Goal: Transaction & Acquisition: Purchase product/service

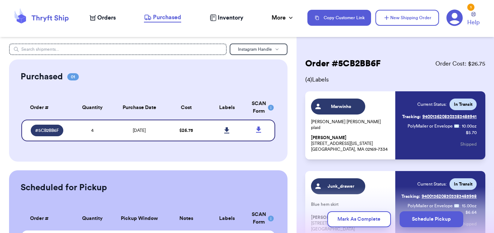
click at [101, 18] on span "Orders" at bounding box center [106, 17] width 18 height 9
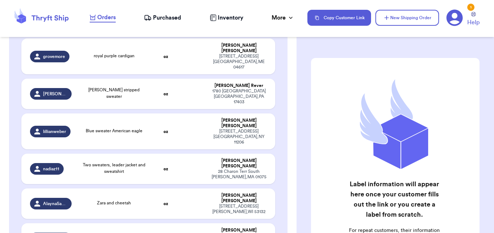
scroll to position [227, 0]
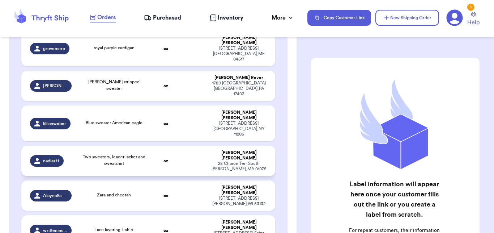
click at [120, 154] on span "Two sweaters, leader jacket and sweatshirt" at bounding box center [114, 159] width 63 height 11
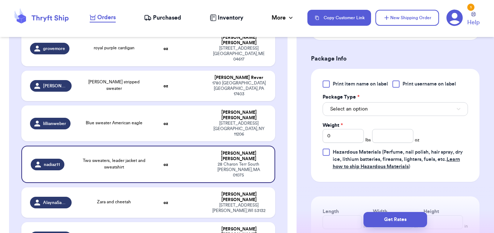
scroll to position [337, 0]
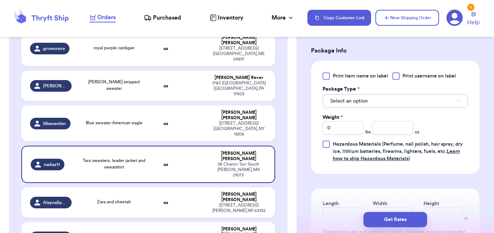
click at [403, 102] on button "Select an option" at bounding box center [395, 101] width 145 height 14
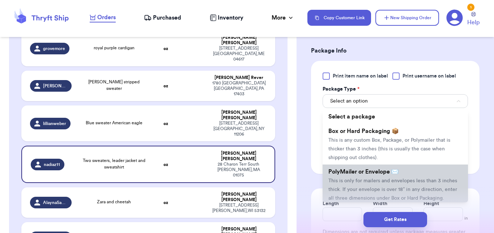
click at [351, 181] on span "This is only for mailers and envelopes less than 3 inches thick. If your envelo…" at bounding box center [392, 189] width 129 height 22
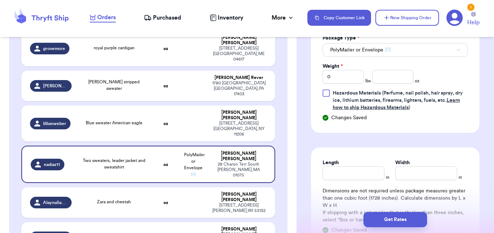
scroll to position [385, 0]
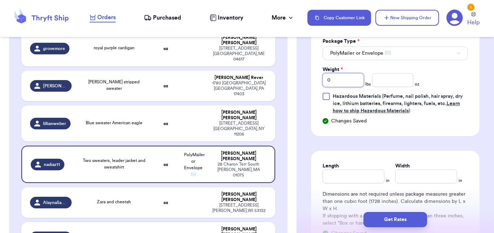
click at [347, 83] on input "0" at bounding box center [343, 80] width 41 height 14
type input "4"
click at [397, 82] on input "number" at bounding box center [392, 80] width 41 height 14
type input "4"
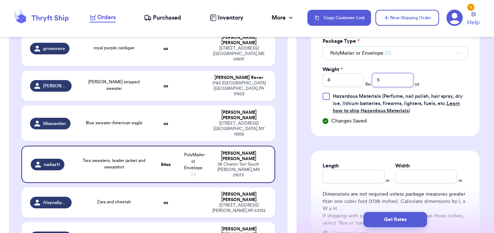
type input "5"
click at [356, 182] on input "Length" at bounding box center [354, 176] width 62 height 14
type input "15"
click at [428, 177] on input "Width *" at bounding box center [426, 176] width 62 height 14
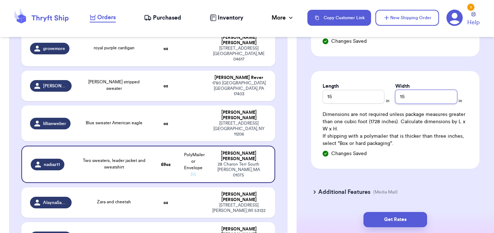
scroll to position [488, 0]
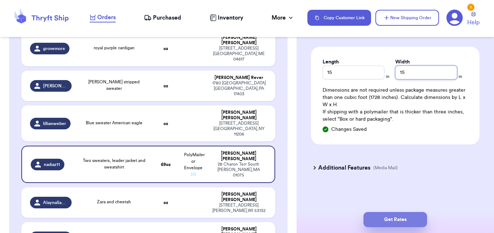
type input "15"
click at [396, 216] on button "Get Rates" at bounding box center [396, 219] width 64 height 15
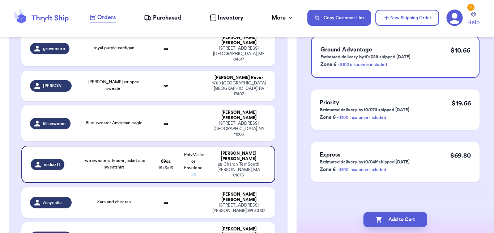
scroll to position [0, 0]
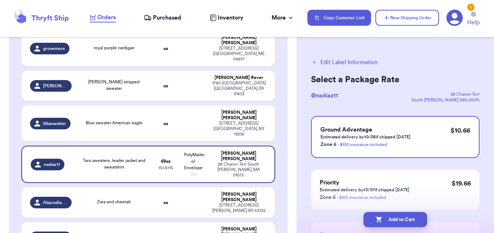
click at [396, 216] on button "Add to Cart" at bounding box center [396, 219] width 64 height 15
checkbox input "true"
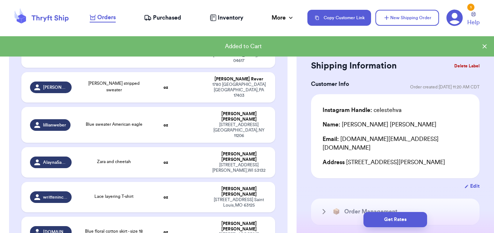
scroll to position [228, 0]
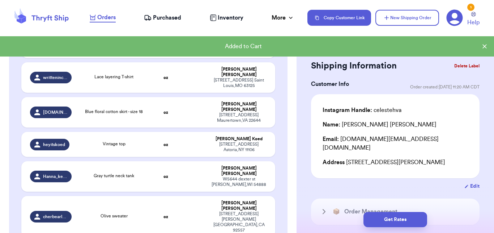
type input "Long dress"
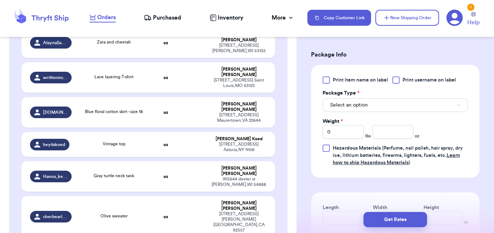
scroll to position [378, 0]
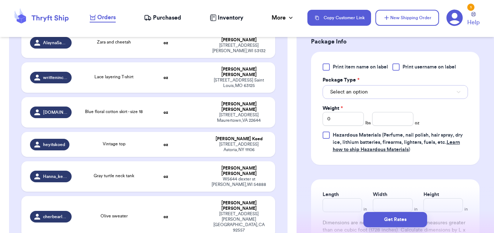
click at [393, 97] on button "Select an option" at bounding box center [395, 92] width 145 height 14
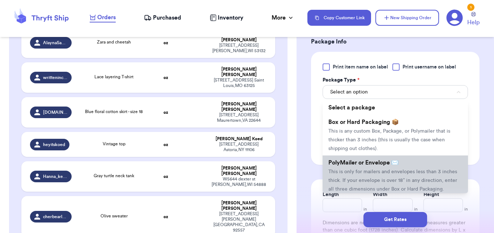
click at [361, 170] on span "This is only for mailers and envelopes less than 3 inches thick. If your envelo…" at bounding box center [392, 180] width 129 height 22
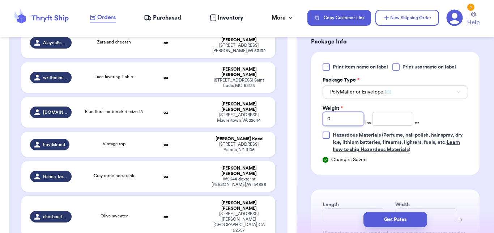
click at [334, 118] on input "0" at bounding box center [343, 119] width 41 height 14
type input "1"
click at [396, 120] on input "number" at bounding box center [392, 119] width 41 height 14
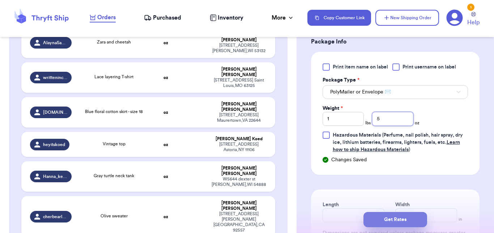
type input "5"
click at [387, 220] on button "Get Rates" at bounding box center [396, 219] width 64 height 15
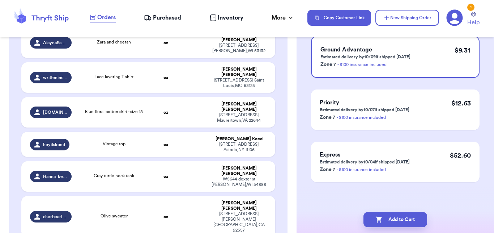
scroll to position [0, 0]
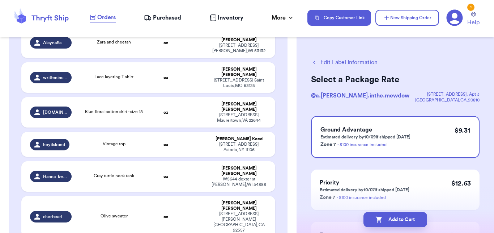
click at [387, 220] on button "Add to Cart" at bounding box center [396, 219] width 64 height 15
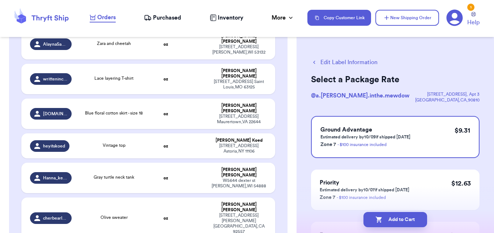
checkbox input "true"
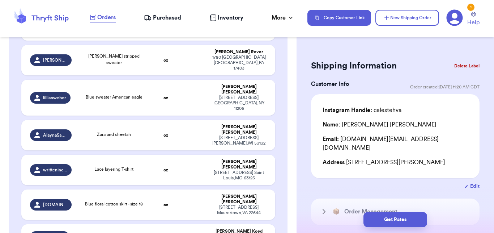
scroll to position [250, 0]
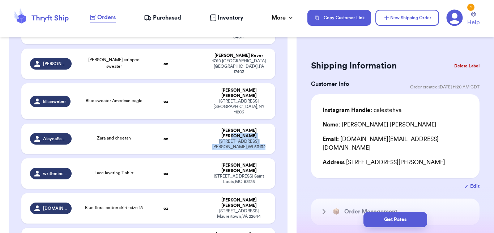
drag, startPoint x: 295, startPoint y: 89, endPoint x: 290, endPoint y: 81, distance: 9.7
click at [290, 81] on div "Customer Link New Order Total Balance Payout $ 0.00 Recent Payments View all @ …" at bounding box center [148, 216] width 297 height 846
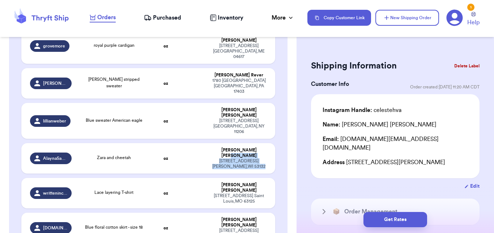
scroll to position [232, 0]
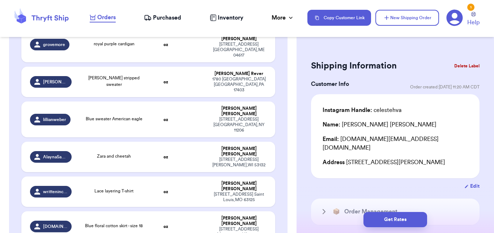
click at [274, 103] on div "Incomplete 14 Get Rates for All ( 0 ) Get Rates for All ( 0 ) Date Created Date…" at bounding box center [148, 174] width 279 height 629
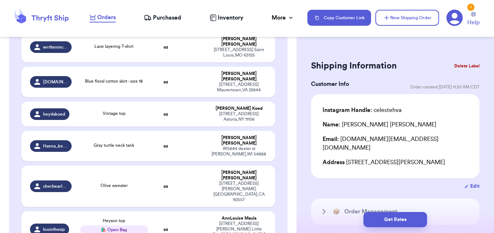
scroll to position [452, 0]
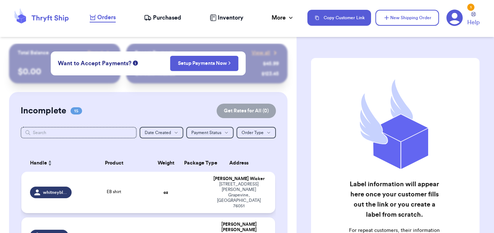
click at [128, 188] on td "EB shirt" at bounding box center [114, 191] width 76 height 41
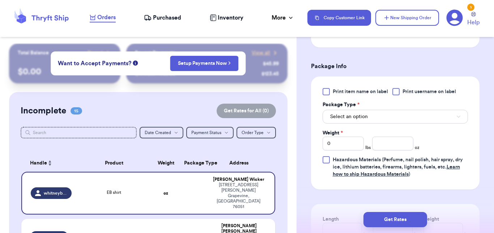
scroll to position [323, 0]
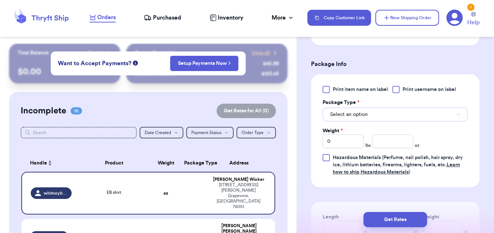
click at [387, 121] on button "Select an option" at bounding box center [395, 114] width 145 height 14
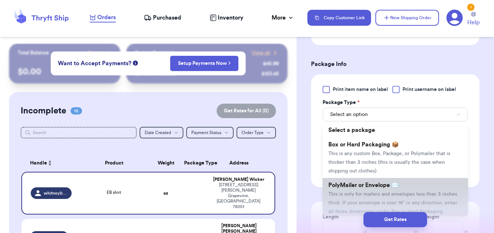
click at [360, 193] on span "This is only for mailers and envelopes less than 3 inches thick. If your envelo…" at bounding box center [392, 202] width 129 height 22
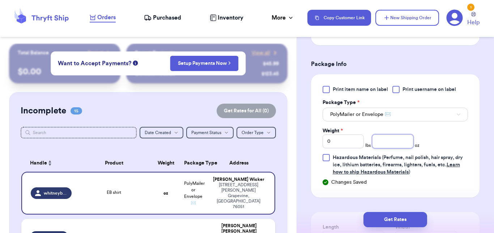
click at [379, 147] on input "number" at bounding box center [392, 141] width 41 height 14
type input "10"
click at [383, 223] on button "Get Rates" at bounding box center [396, 219] width 64 height 15
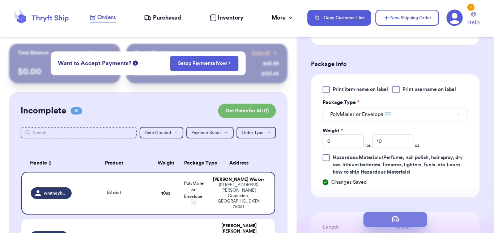
scroll to position [80, 0]
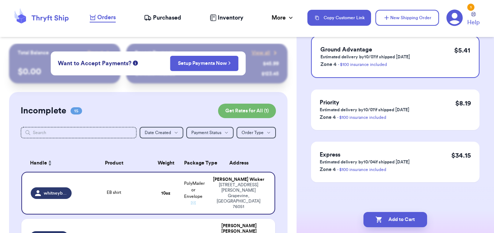
click at [383, 223] on button "Add to Cart" at bounding box center [396, 219] width 64 height 15
checkbox input "true"
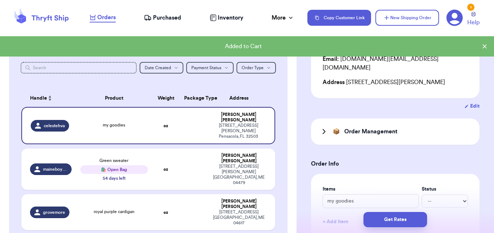
scroll to position [56, 0]
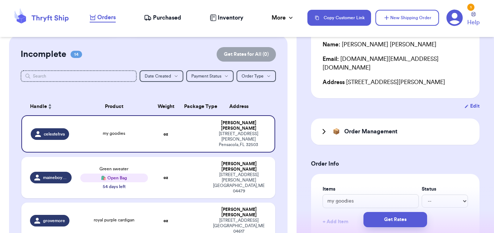
drag, startPoint x: 294, startPoint y: 60, endPoint x: 298, endPoint y: 93, distance: 33.3
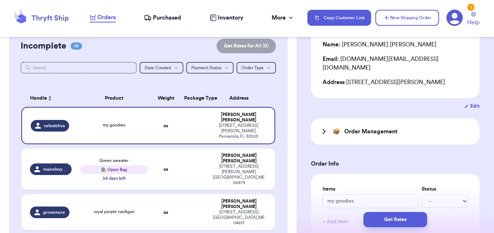
scroll to position [69, 0]
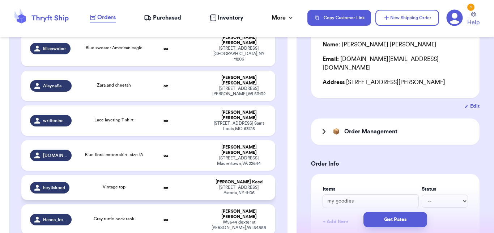
click at [152, 175] on td "oz" at bounding box center [165, 187] width 27 height 25
type input "Vintage top"
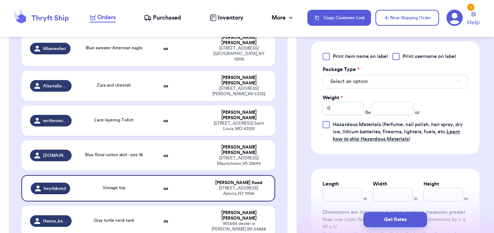
scroll to position [368, 0]
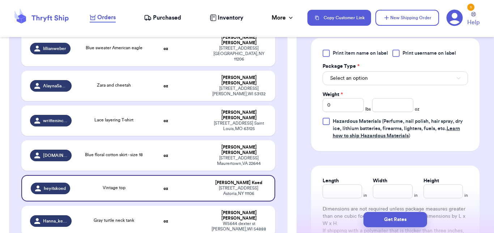
click at [378, 77] on div "Print item name on label Print username on label Package Type * Select an optio…" at bounding box center [395, 95] width 145 height 90
click at [378, 72] on button "Select an option" at bounding box center [395, 78] width 145 height 14
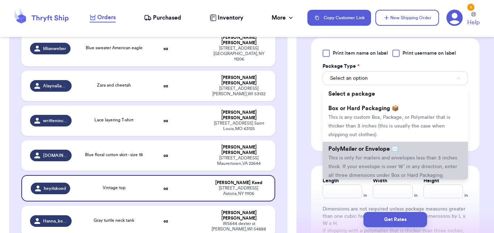
click at [365, 145] on li "PolyMailer or Envelope ✉️ This is only for mailers and envelopes less than 3 in…" at bounding box center [395, 161] width 145 height 41
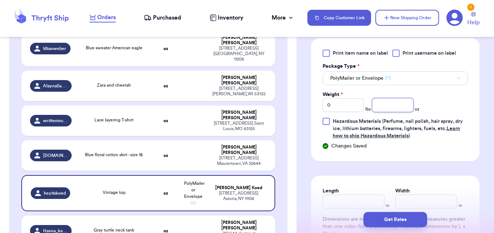
click at [399, 100] on input "number" at bounding box center [392, 105] width 41 height 14
type input "4"
click at [386, 214] on button "Get Rates" at bounding box center [396, 219] width 64 height 15
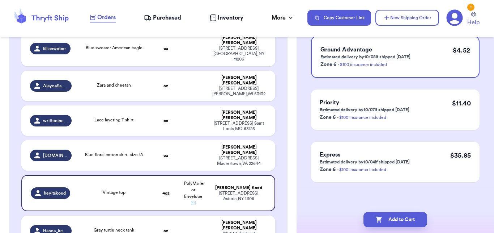
scroll to position [0, 0]
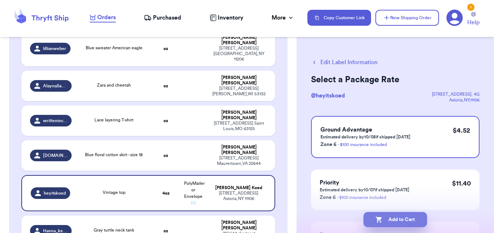
click at [391, 216] on button "Add to Cart" at bounding box center [396, 219] width 64 height 15
checkbox input "true"
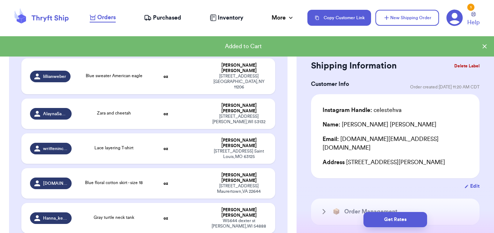
scroll to position [272, 0]
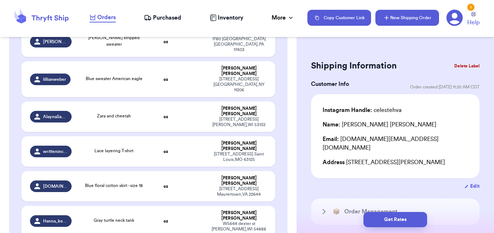
click at [393, 21] on button "New Shipping Order" at bounding box center [408, 18] width 64 height 16
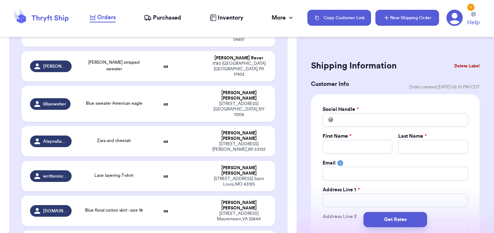
scroll to position [297, 0]
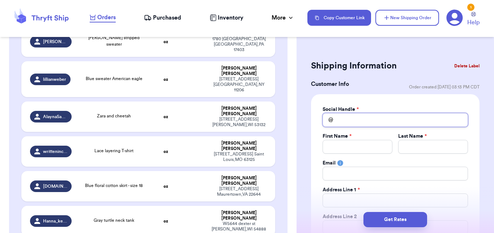
click at [359, 123] on input "Total Amount Paid" at bounding box center [395, 120] width 145 height 14
type input "m"
type input "mi"
type input "miss"
type input "missis"
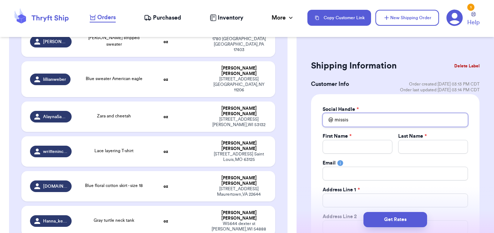
type input "mississ"
type input "mississi"
type input "mississippo"
type input "mississipp"
type input "mississippi"
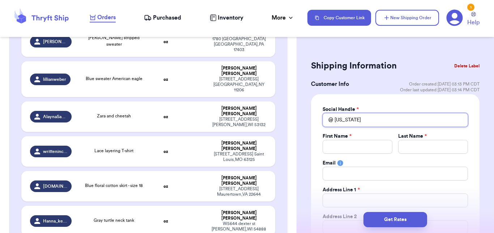
type input "mississippim"
type input "mississippimo"
type input "mississippimom"
type input "mississippimomm"
type input "mississippimomma"
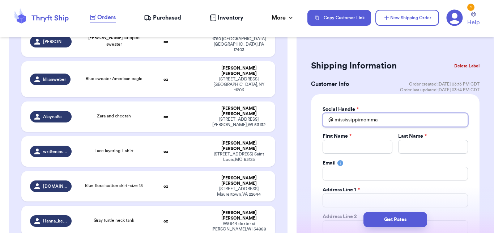
type input "mississippimomma"
click at [352, 152] on input "Total Amount Paid" at bounding box center [358, 147] width 70 height 14
type input "Ma"
type input "Mar"
type input "Mary"
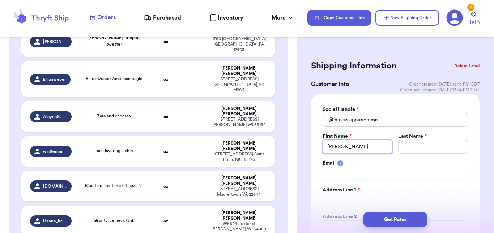
type input "Mary"
type input "Mary l"
type input "Mary ls"
type input "Mary l"
type input "Mary"
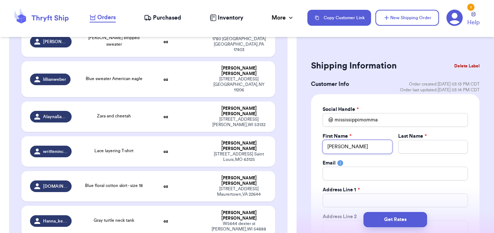
type input "Mary L"
type input "Mary Le"
type input "Mary Les"
type input "Mary Lesl"
type input "Mary Lesli"
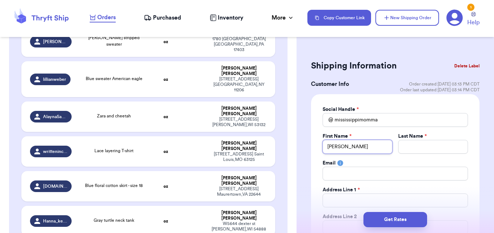
type input "Mary Leslie"
type input "P"
type input "Pa"
type input "Paj"
type input "Paja"
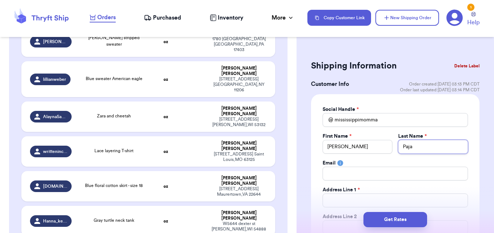
type input "Pajar"
type input "Pajari"
type input "Pajaril"
type input "Pajarill"
type input "Pajarilla"
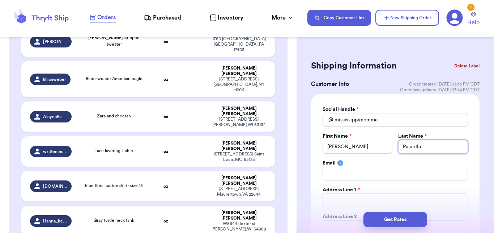
type input "Pajarillag"
type input "Pajarillaga"
click at [343, 173] on input "Total Amount Paid" at bounding box center [395, 173] width 145 height 14
type input "b"
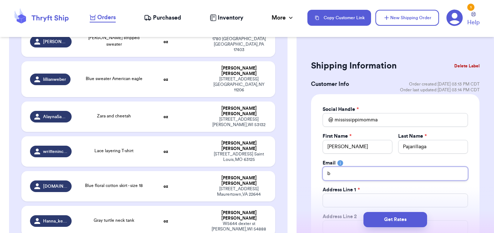
type input "bo"
type input "bow"
type input "bows"
type input "bowse"
type input "bowseremolly@gmail.com"
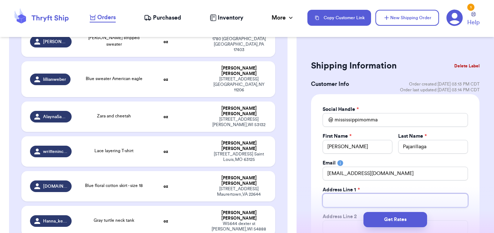
type input "4"
type input "43"
type input "432"
type input "4325"
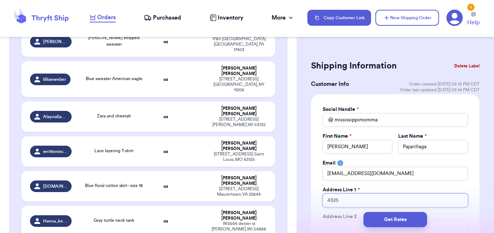
type input "4325 M"
type input "4325 Me"
type input "4325 Mea"
type input "4325 Mead"
type input "4325 Meado"
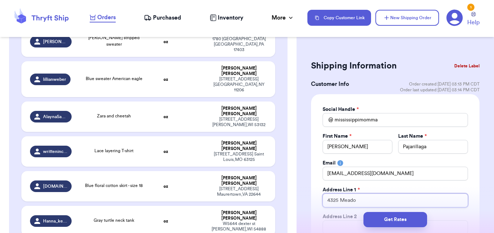
type input "4325 Meadow"
type input "4325 Meadowr"
type input "4325 Meadowri"
type input "4325 Meadowrid"
type input "4325 Meadowridg"
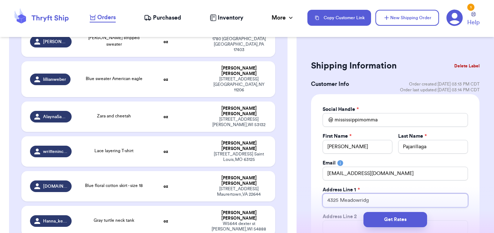
type input "4325 Meadowridge"
type input "4325 Meadowridge D"
type input "4325 Meadowridge Dr"
type input "4325 Meadowridge Dri"
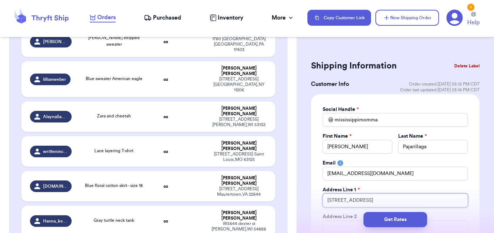
type input "4325 Meadowridge Driv"
type input "4325 Meadowridge Drive"
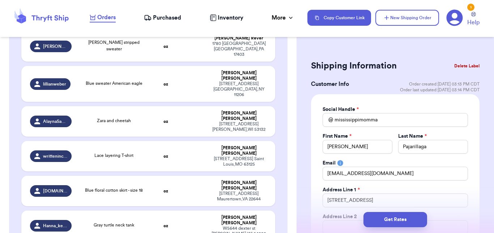
scroll to position [28, 0]
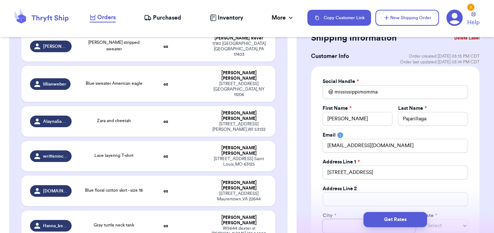
type input "J"
type input "Ja"
type input "Jac"
type input "Jack"
type input "Jacks"
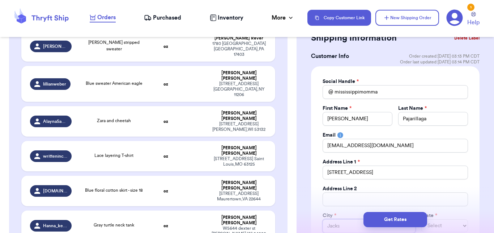
type input "Jackso"
type input "Jackson"
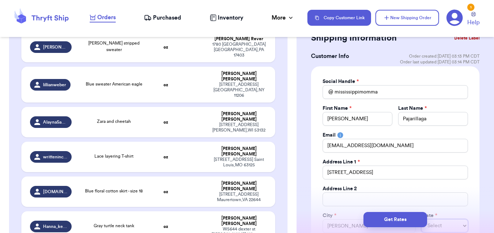
select select "ME"
select select "MS"
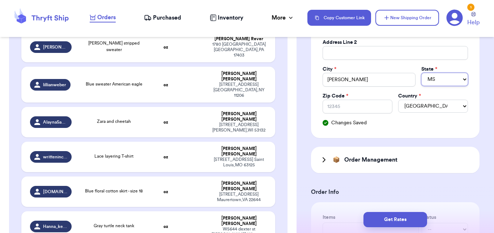
scroll to position [175, 0]
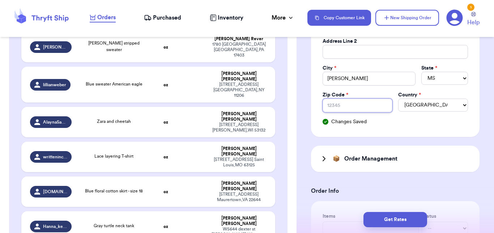
click at [342, 105] on input "Zip Code *" at bounding box center [358, 105] width 70 height 14
type input "3"
type input "39"
type input "392"
type input "3920"
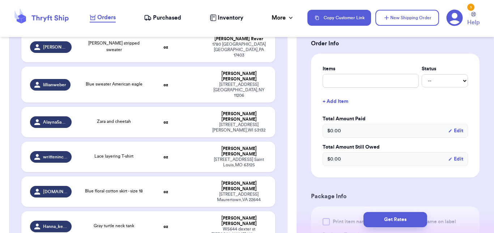
scroll to position [325, 0]
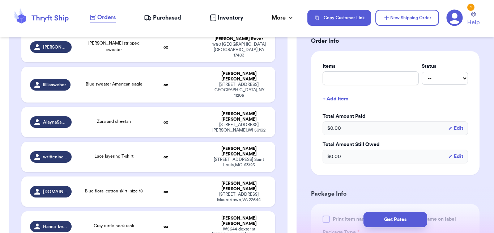
type input "39206"
click at [327, 80] on input "text" at bounding box center [371, 78] width 96 height 14
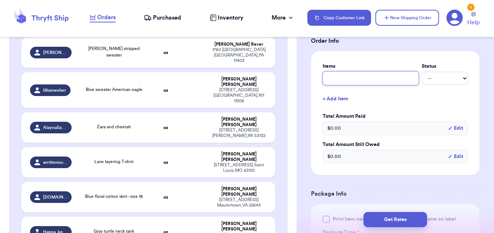
type input "S"
type input "SW"
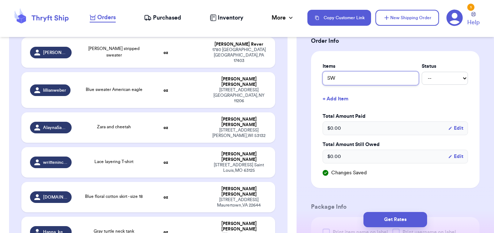
type input "SWE"
type input "SWEA"
type input "SWEAT"
type input "SWEATE"
type input "SWEATER"
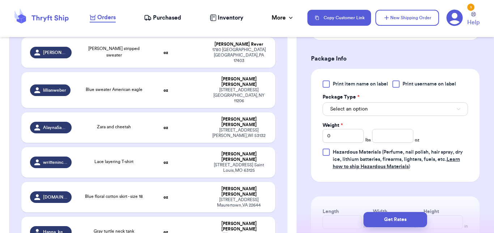
scroll to position [474, 0]
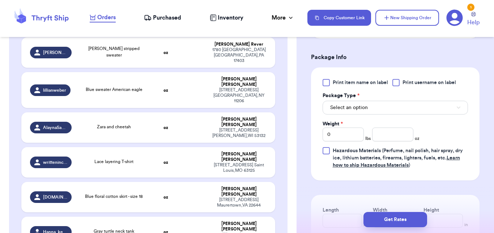
type input "SWEATER"
click at [350, 106] on span "Select an option" at bounding box center [349, 107] width 38 height 7
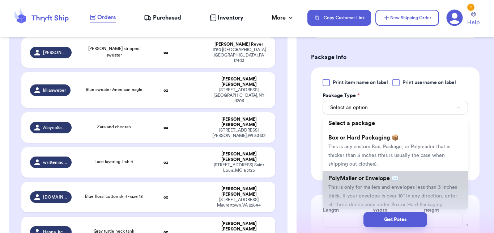
click at [347, 179] on span "PolyMailer or Envelope ✉️" at bounding box center [363, 178] width 70 height 6
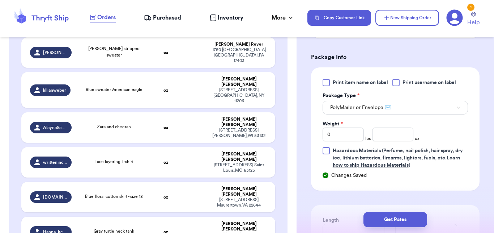
scroll to position [311, 0]
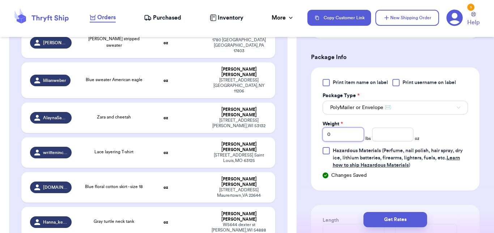
click at [346, 131] on input "0" at bounding box center [343, 134] width 41 height 14
type input "01"
click at [376, 171] on div "Print item name on label Print username on label Package Type * PolyMailer or E…" at bounding box center [395, 128] width 169 height 123
click at [344, 133] on input "01" at bounding box center [343, 134] width 41 height 14
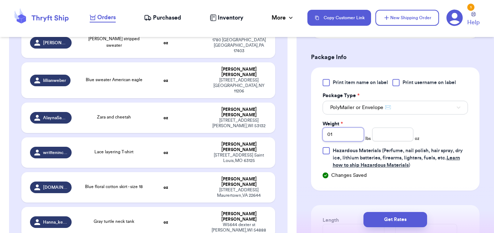
type input "0"
type input "1"
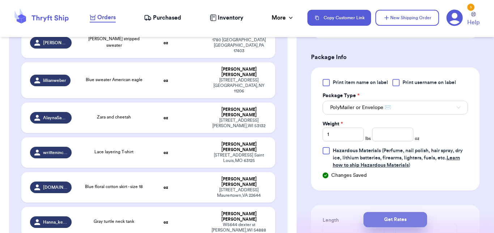
click at [370, 222] on button "Get Rates" at bounding box center [396, 219] width 64 height 15
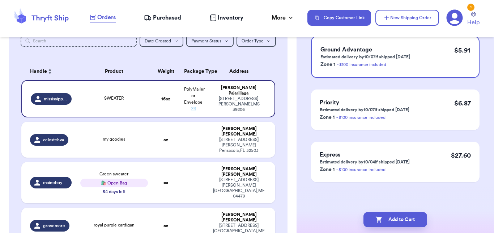
scroll to position [90, 0]
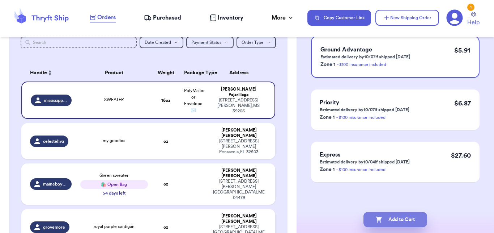
click at [396, 216] on button "Add to Cart" at bounding box center [396, 219] width 64 height 15
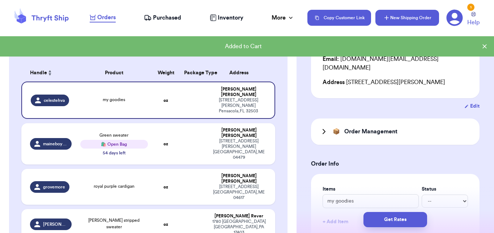
click at [405, 14] on button "New Shipping Order" at bounding box center [408, 18] width 64 height 16
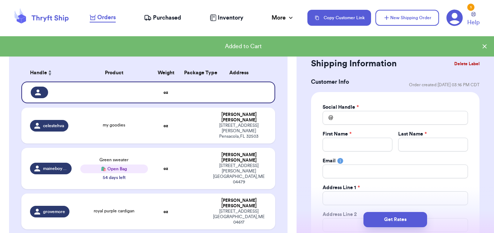
scroll to position [0, 0]
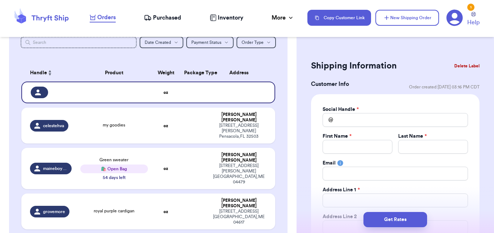
click at [347, 128] on div "Social Handle * @ First Name * Last Name * Email Address Line 1 * Address Line …" at bounding box center [395, 197] width 145 height 182
click at [346, 123] on input "Total Amount Paid" at bounding box center [395, 120] width 145 height 14
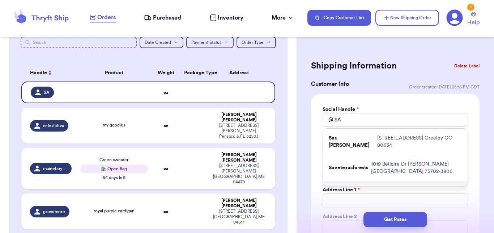
click at [369, 186] on p "1310 Garden St Redlands CA 92373" at bounding box center [406, 189] width 93 height 7
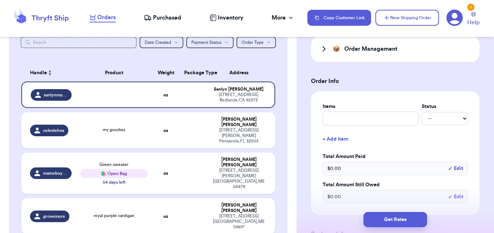
scroll to position [297, 0]
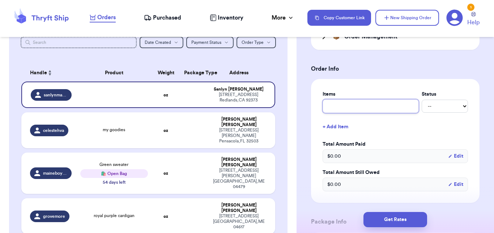
click at [363, 112] on input "text" at bounding box center [371, 106] width 96 height 14
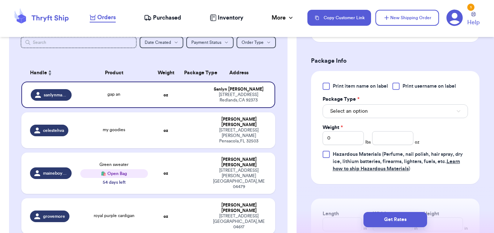
scroll to position [483, 0]
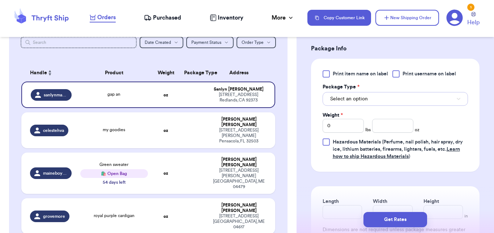
click at [368, 101] on button "Select an option" at bounding box center [395, 99] width 145 height 14
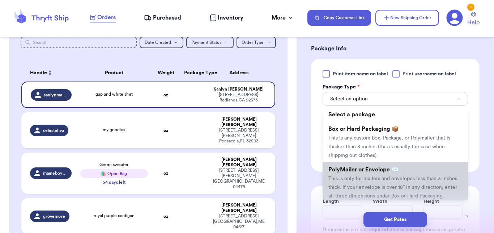
click at [349, 165] on li "PolyMailer or Envelope ✉️ This is only for mailers and envelopes less than 3 in…" at bounding box center [395, 182] width 145 height 41
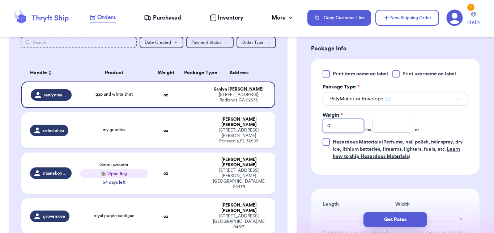
click at [350, 120] on input "0" at bounding box center [343, 126] width 41 height 14
click at [378, 122] on input "number" at bounding box center [392, 126] width 41 height 14
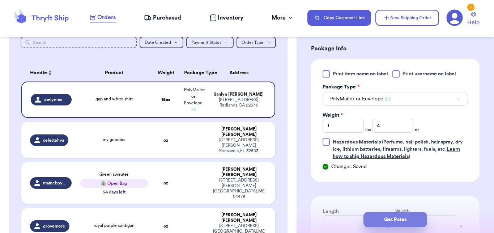
click at [397, 214] on button "Get Rates" at bounding box center [396, 219] width 64 height 15
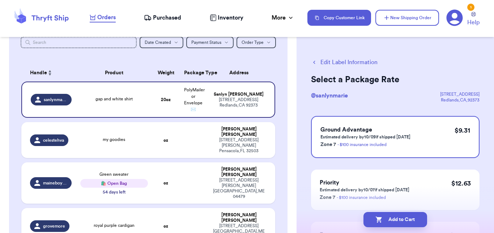
click at [397, 214] on button "Add to Cart" at bounding box center [396, 219] width 64 height 15
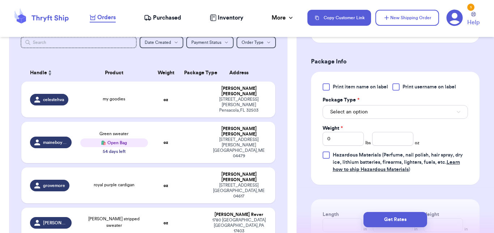
scroll to position [352, 0]
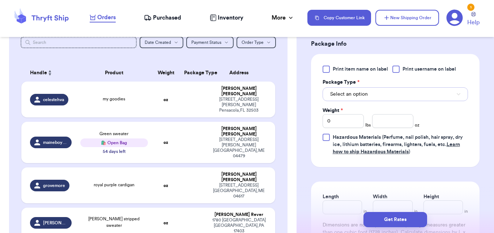
click at [392, 90] on button "Select an option" at bounding box center [395, 94] width 145 height 14
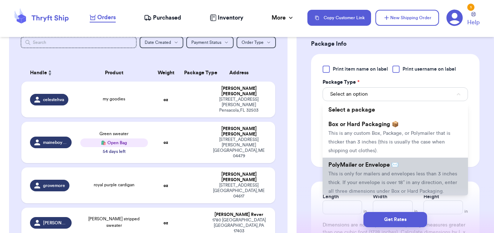
click at [361, 171] on span "This is only for mailers and envelopes less than 3 inches thick. If your envelo…" at bounding box center [392, 182] width 129 height 22
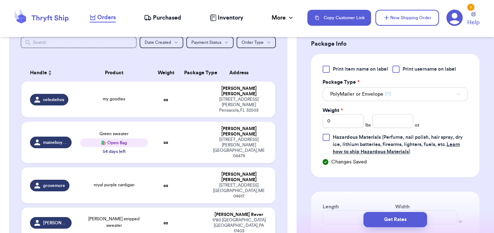
click at [387, 107] on div "Weight * 0 lbs oz" at bounding box center [371, 117] width 97 height 21
click at [388, 116] on input "number" at bounding box center [392, 121] width 41 height 14
click at [385, 213] on button "Get Rates" at bounding box center [396, 219] width 64 height 15
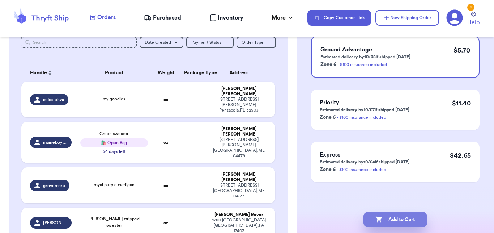
click at [383, 216] on button "Add to Cart" at bounding box center [396, 219] width 64 height 15
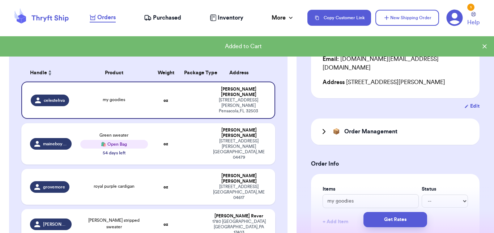
click at [111, 218] on span "[PERSON_NAME] stripped sweater" at bounding box center [113, 223] width 51 height 11
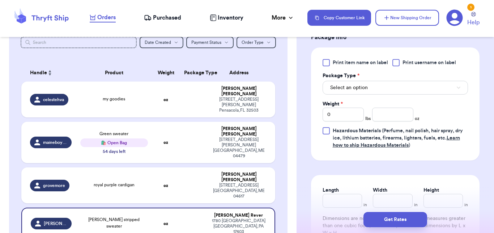
scroll to position [351, 0]
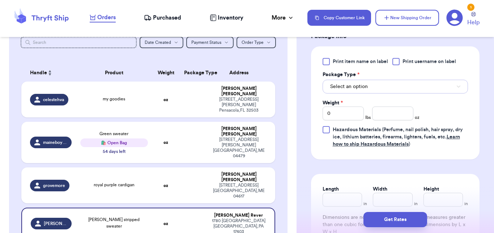
click at [362, 90] on button "Select an option" at bounding box center [395, 87] width 145 height 14
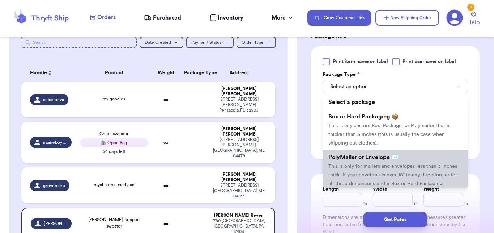
click at [358, 157] on span "PolyMailer or Envelope ✉️" at bounding box center [363, 157] width 70 height 6
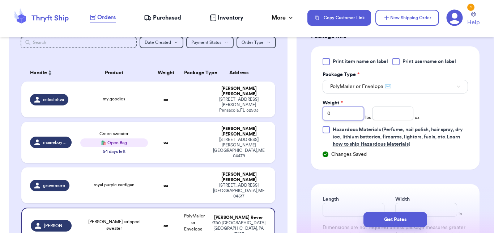
click at [346, 114] on input "0" at bounding box center [343, 113] width 41 height 14
click at [382, 114] on input "number" at bounding box center [392, 113] width 41 height 14
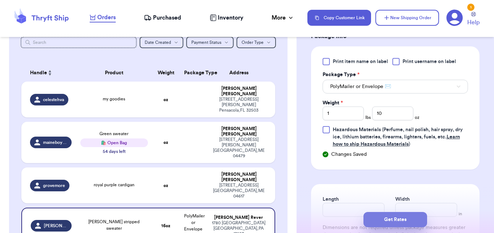
click at [385, 214] on button "Get Rates" at bounding box center [396, 219] width 64 height 15
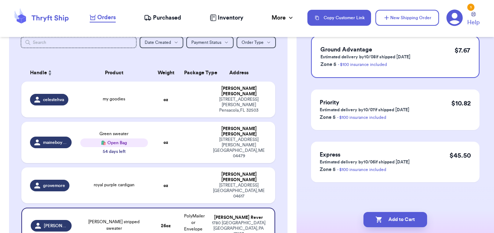
scroll to position [0, 0]
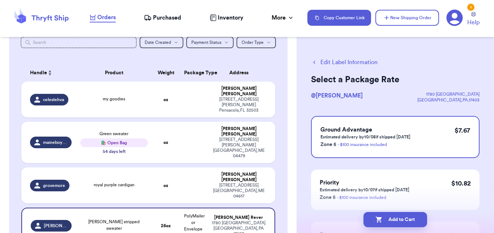
click at [385, 214] on button "Add to Cart" at bounding box center [396, 219] width 64 height 15
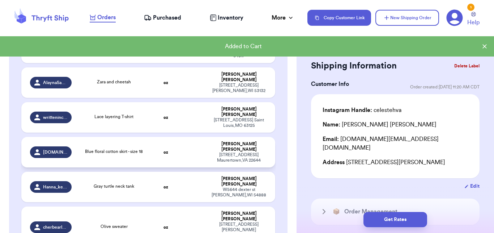
click at [137, 148] on div "Blue floral cotton skirt - size 18" at bounding box center [114, 151] width 58 height 7
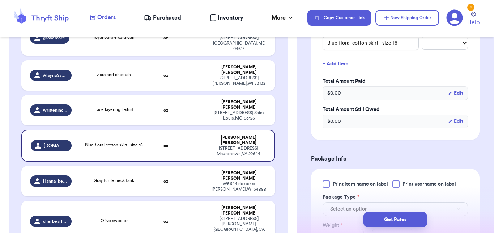
scroll to position [233, 0]
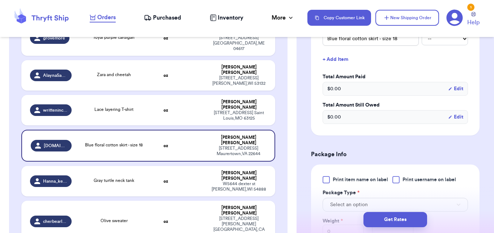
drag, startPoint x: 494, startPoint y: 59, endPoint x: 491, endPoint y: 149, distance: 90.5
click at [491, 149] on div "Shipping Information Delete Label Customer Info Order created: 09/16, 04:31 PM …" at bounding box center [396, 116] width 198 height 233
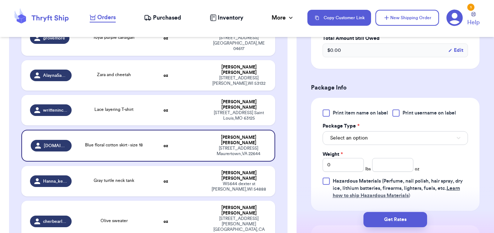
scroll to position [304, 0]
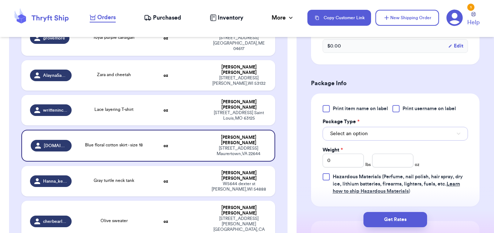
click at [375, 139] on button "Select an option" at bounding box center [395, 134] width 145 height 14
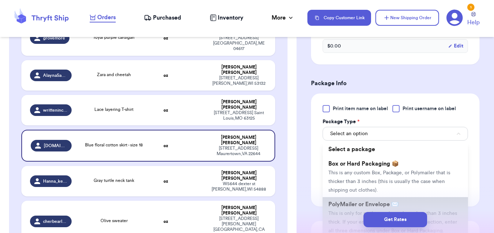
click at [354, 203] on span "PolyMailer or Envelope ✉️" at bounding box center [363, 204] width 70 height 6
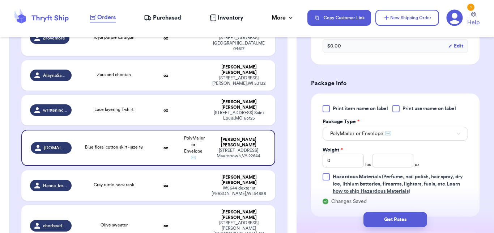
scroll to position [397, 0]
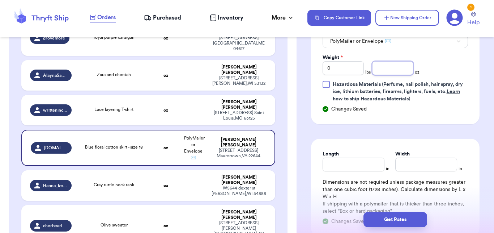
click at [389, 63] on input "number" at bounding box center [392, 68] width 41 height 14
click at [407, 218] on button "Get Rates" at bounding box center [396, 219] width 64 height 15
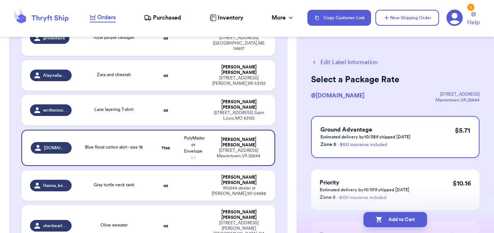
click at [407, 218] on button "Add to Cart" at bounding box center [396, 219] width 64 height 15
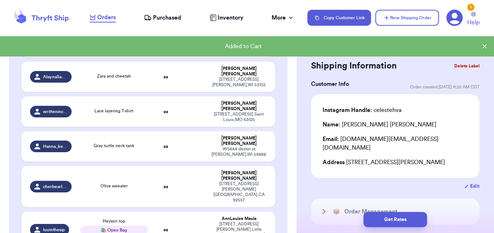
scroll to position [239, 0]
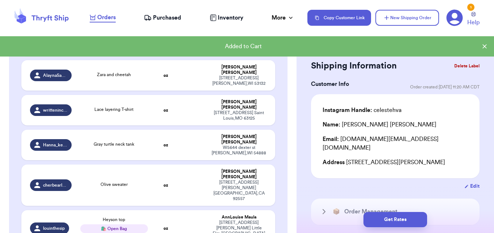
click at [407, 218] on button "Get Rates" at bounding box center [396, 219] width 64 height 15
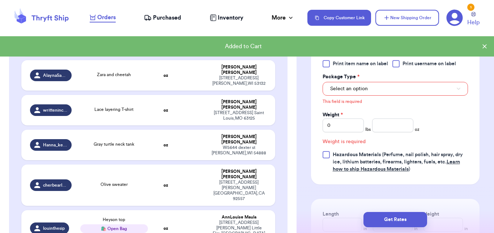
scroll to position [358, 0]
click at [382, 81] on button "Select an option" at bounding box center [395, 88] width 145 height 14
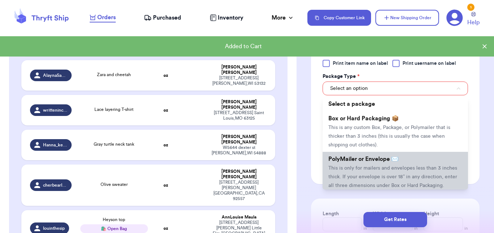
click at [378, 156] on span "PolyMailer or Envelope ✉️" at bounding box center [363, 159] width 70 height 6
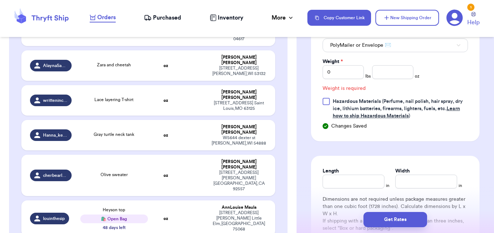
scroll to position [403, 0]
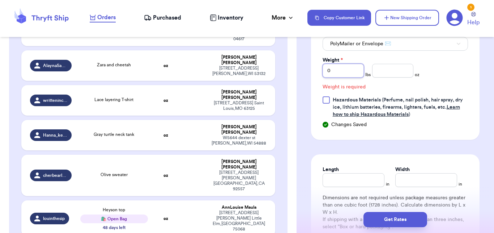
click at [334, 65] on input "0" at bounding box center [343, 71] width 41 height 14
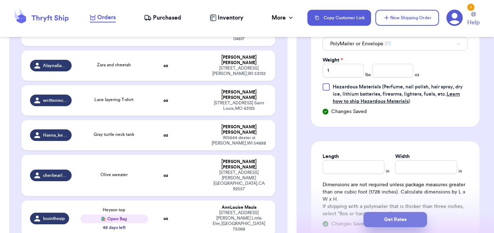
click at [387, 217] on button "Get Rates" at bounding box center [396, 219] width 64 height 15
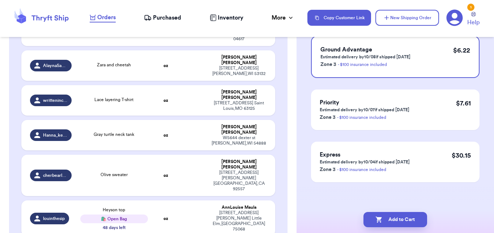
scroll to position [0, 0]
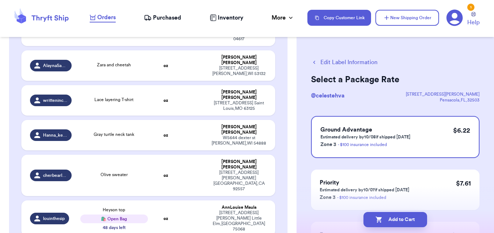
click at [387, 217] on button "Add to Cart" at bounding box center [396, 219] width 64 height 15
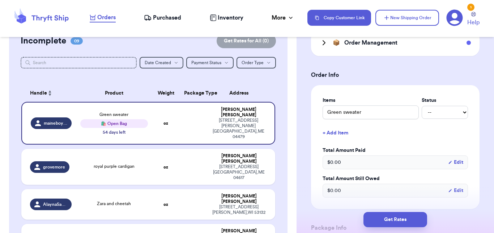
scroll to position [221, 0]
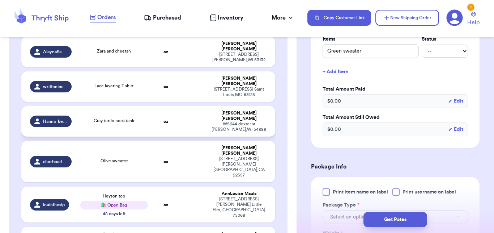
click at [162, 106] on td "oz" at bounding box center [165, 121] width 27 height 30
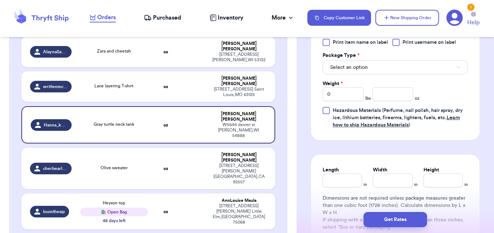
scroll to position [372, 0]
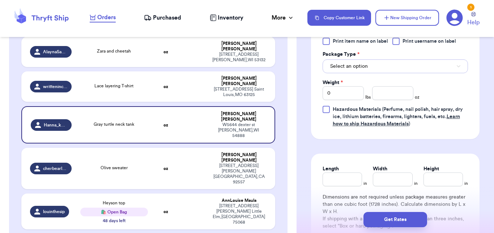
click at [356, 65] on span "Select an option" at bounding box center [349, 66] width 38 height 7
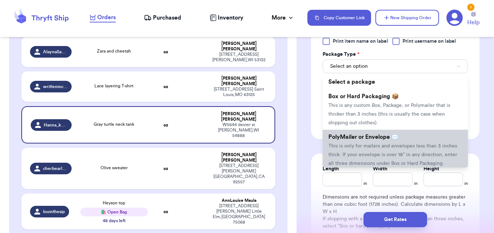
click at [355, 141] on li "PolyMailer or Envelope ✉️ This is only for mailers and envelopes less than 3 in…" at bounding box center [395, 150] width 145 height 41
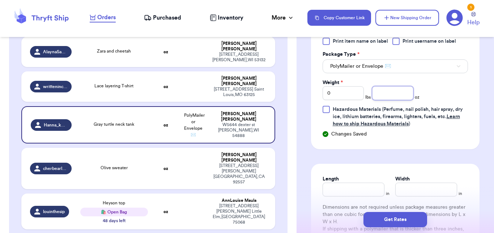
click at [390, 93] on input "number" at bounding box center [392, 93] width 41 height 14
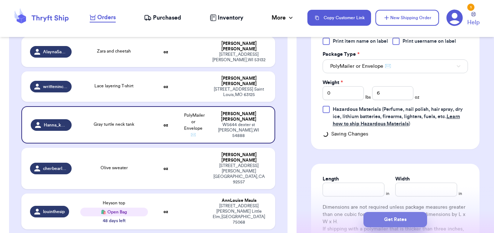
click at [384, 218] on button "Get Rates" at bounding box center [396, 219] width 64 height 15
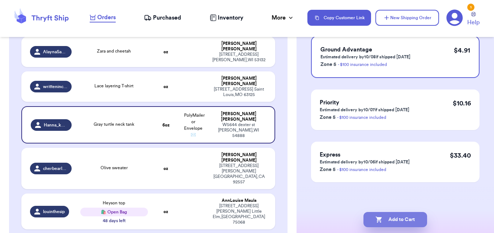
click at [384, 217] on button "Add to Cart" at bounding box center [396, 219] width 64 height 15
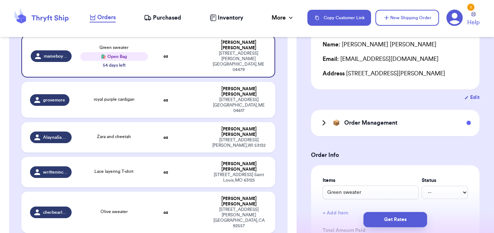
scroll to position [164, 0]
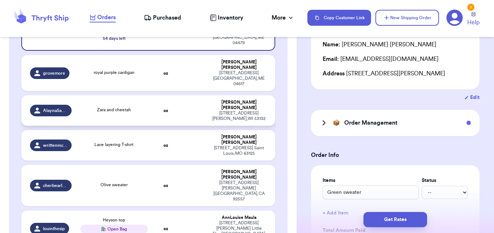
click at [180, 95] on td at bounding box center [193, 110] width 27 height 30
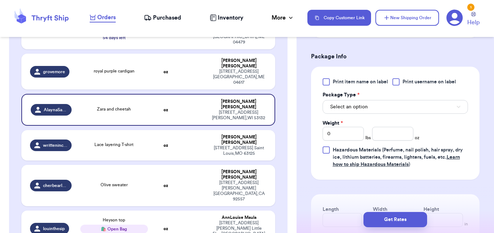
scroll to position [357, 0]
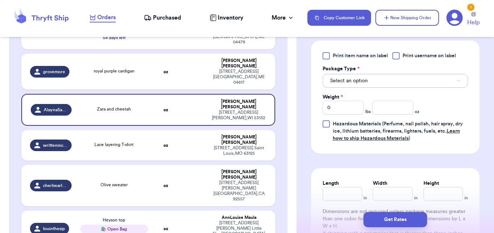
click at [366, 76] on button "Select an option" at bounding box center [395, 81] width 145 height 14
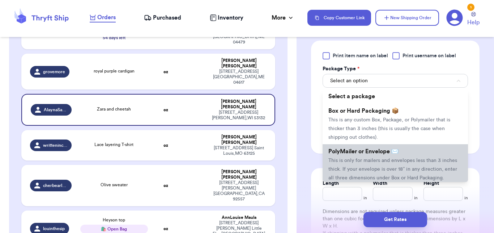
click at [354, 169] on span "This is only for mailers and envelopes less than 3 inches thick. If your envelo…" at bounding box center [392, 169] width 129 height 22
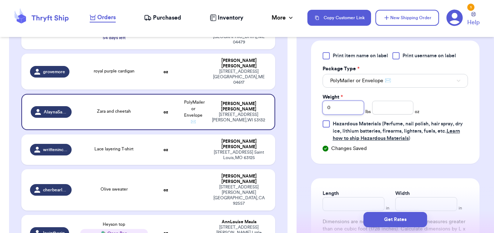
click at [342, 114] on input "0" at bounding box center [343, 108] width 41 height 14
click at [403, 107] on input "number" at bounding box center [392, 108] width 41 height 14
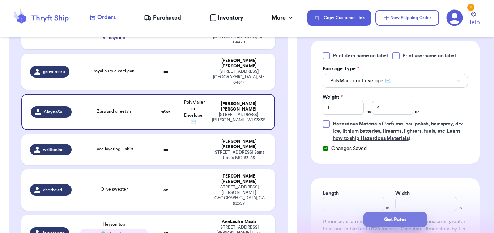
click at [387, 215] on button "Get Rates" at bounding box center [396, 219] width 64 height 15
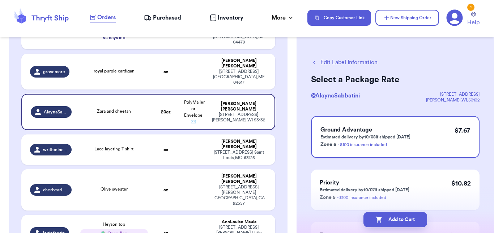
click at [387, 215] on button "Add to Cart" at bounding box center [396, 219] width 64 height 15
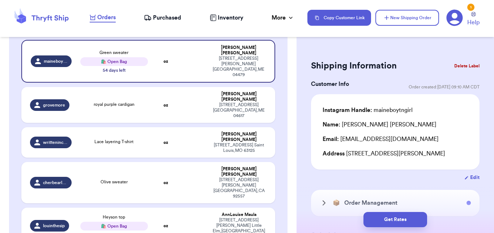
scroll to position [128, 0]
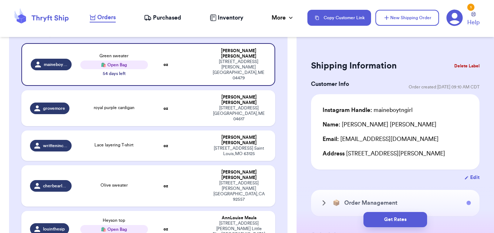
drag, startPoint x: 285, startPoint y: 84, endPoint x: 329, endPoint y: 86, distance: 43.5
click at [328, 83] on h3 "Customer Info" at bounding box center [330, 84] width 38 height 9
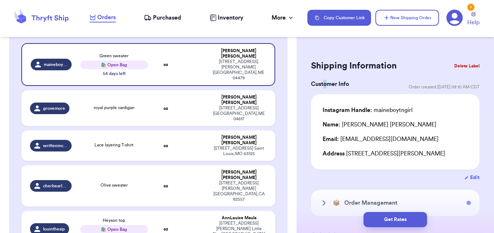
click at [325, 81] on h3 "Customer Info" at bounding box center [330, 84] width 38 height 9
click at [397, 18] on button "New Shipping Order" at bounding box center [408, 18] width 64 height 16
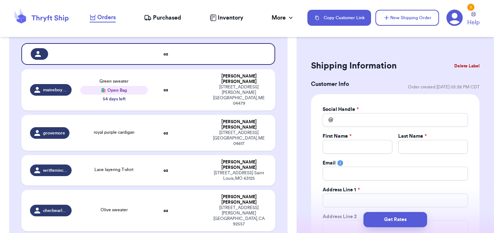
click at [350, 110] on label "Social Handle *" at bounding box center [341, 109] width 36 height 7
click at [351, 123] on input "Total Amount Paid" at bounding box center [395, 120] width 145 height 14
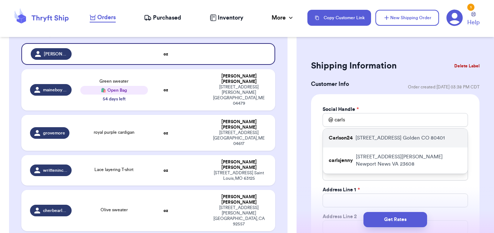
click at [369, 137] on p "24107 Genesee Trail Road Golden CO 80401" at bounding box center [400, 137] width 89 height 7
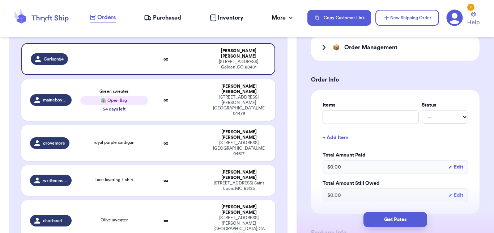
scroll to position [309, 0]
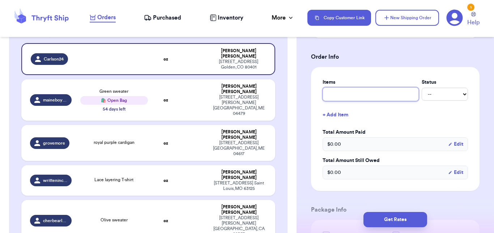
click at [339, 96] on input "text" at bounding box center [371, 94] width 96 height 14
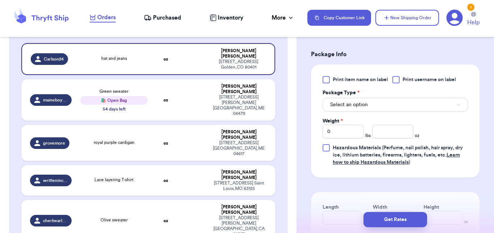
scroll to position [480, 0]
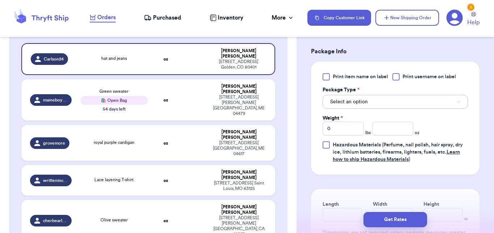
click at [344, 104] on span "Select an option" at bounding box center [349, 101] width 38 height 7
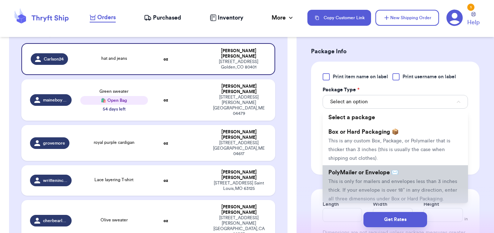
click at [355, 173] on span "PolyMailer or Envelope ✉️" at bounding box center [363, 172] width 70 height 6
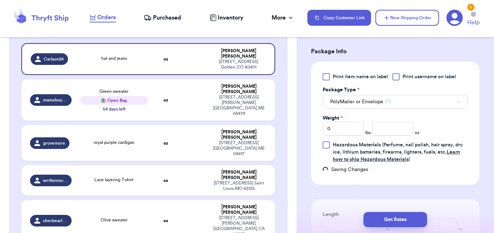
click at [349, 136] on div "Print item name on label Print username on label Package Type * PolyMailer or E…" at bounding box center [395, 118] width 145 height 90
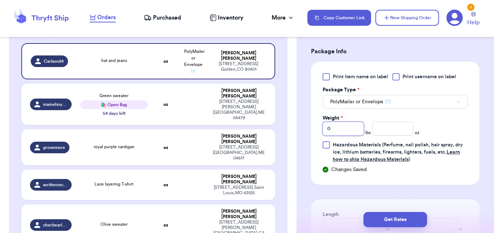
click at [349, 135] on input "0" at bounding box center [343, 129] width 41 height 14
click at [395, 128] on input "number" at bounding box center [392, 129] width 41 height 14
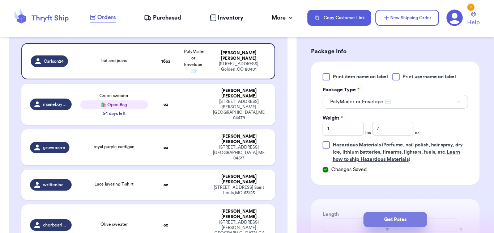
click at [394, 225] on button "Get Rates" at bounding box center [396, 219] width 64 height 15
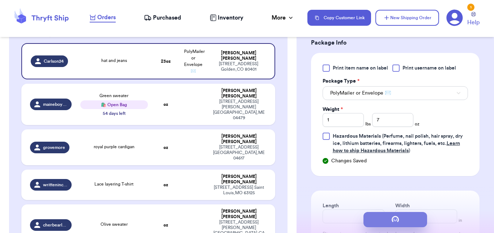
scroll to position [0, 0]
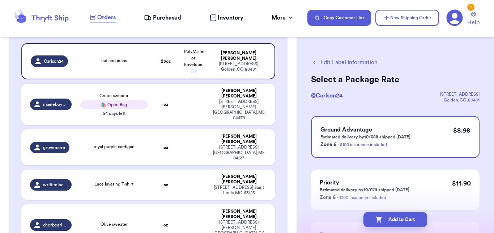
click at [394, 225] on button "Add to Cart" at bounding box center [396, 219] width 64 height 15
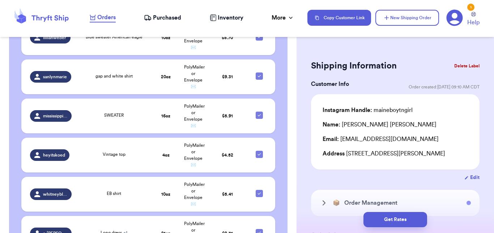
scroll to position [790, 0]
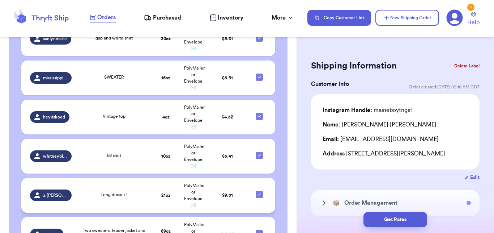
click at [257, 191] on icon at bounding box center [260, 194] width 6 height 6
click at [259, 190] on input "checkbox" at bounding box center [259, 190] width 0 height 0
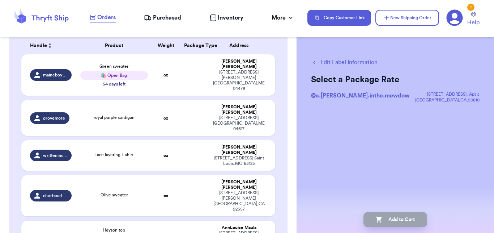
scroll to position [114, 0]
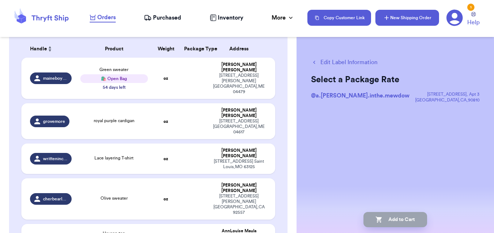
click at [411, 18] on button "New Shipping Order" at bounding box center [408, 18] width 64 height 16
click at [281, 82] on div "Incomplete 07 Get Rates for All ( 0 ) Get Rates for All ( 0 ) Date Created Date…" at bounding box center [148, 167] width 279 height 379
click at [415, 16] on button "New Shipping Order" at bounding box center [408, 18] width 64 height 16
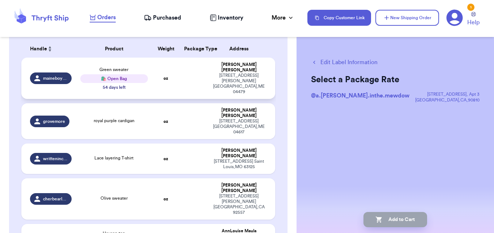
click at [207, 78] on td "Hannah Eyster 110 Burrough Rd Sangerville , ME 04479" at bounding box center [241, 78] width 68 height 41
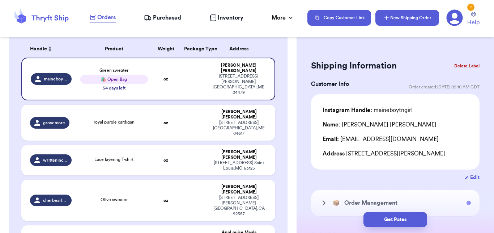
click at [407, 20] on button "New Shipping Order" at bounding box center [408, 18] width 64 height 16
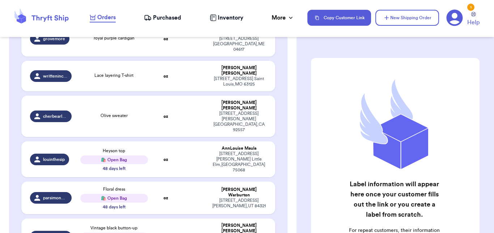
scroll to position [139, 0]
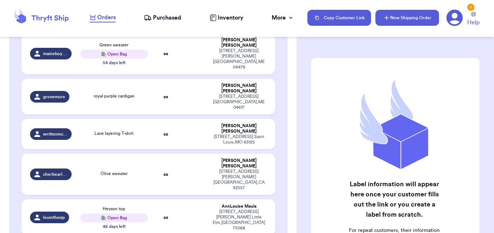
click at [400, 18] on button "New Shipping Order" at bounding box center [408, 18] width 64 height 16
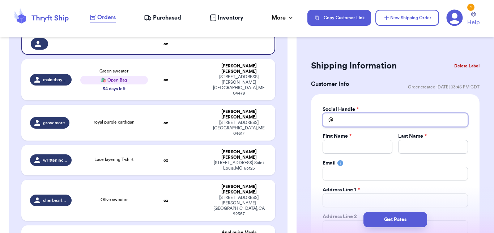
click at [349, 118] on input "Total Amount Paid" at bounding box center [395, 120] width 145 height 14
type input "l"
type input "li"
type input "lis"
type input "lisa"
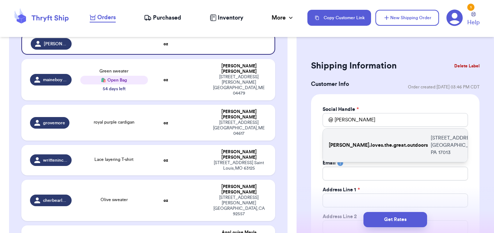
click at [355, 137] on div "lisa.loves.the.great.outdoors 365 W North Street Carlisle PA 17013" at bounding box center [395, 144] width 145 height 33
type input "lisa.loves.the.great.outdoors"
type input "Lisa"
type input "Boyer"
type input "abby17063@yahoo.com"
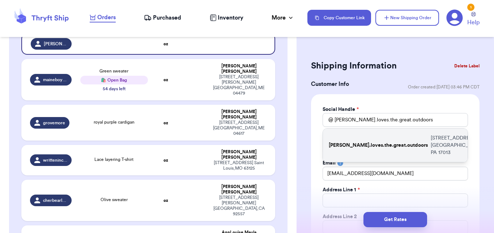
type input "365 W North Street"
type input "Carlisle"
select select "PA"
type input "17013"
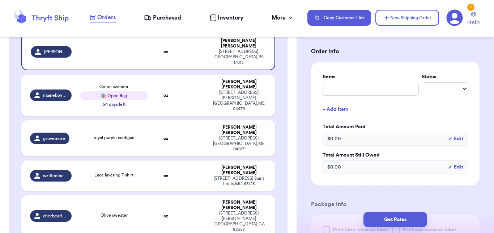
scroll to position [319, 0]
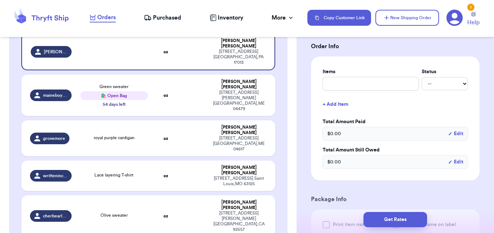
click at [343, 90] on div "Items Status -- Paid Owes + Add Item Total Amount Paid $ 0.00 Edit Total Amount…" at bounding box center [395, 118] width 145 height 101
click at [342, 88] on input "text" at bounding box center [371, 84] width 96 height 14
type input "s"
type input "sw"
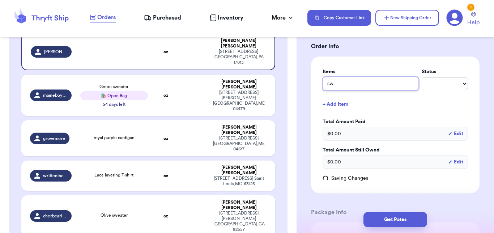
type input "swa"
type input "sw"
type input "swe"
type input "swea"
type input "sweat"
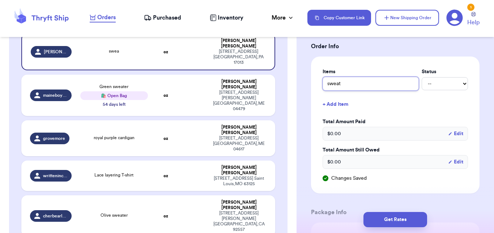
type input "sweate"
type input "sweater"
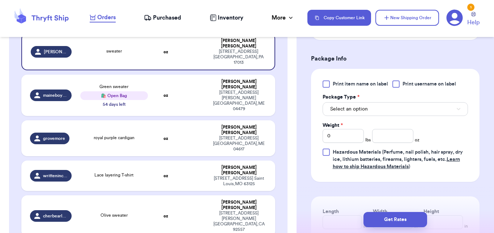
scroll to position [484, 0]
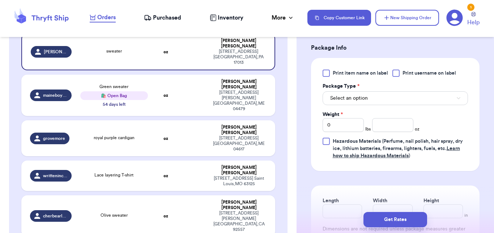
type input "sweater"
click at [388, 90] on div "Select an option" at bounding box center [395, 97] width 145 height 15
click at [389, 100] on button "Select an option" at bounding box center [395, 98] width 145 height 14
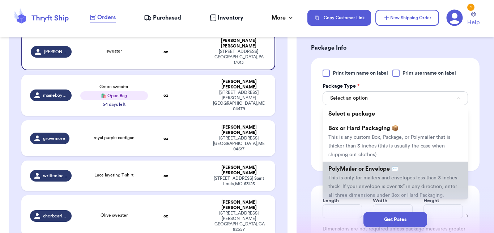
click at [380, 178] on span "This is only for mailers and envelopes less than 3 inches thick. If your envelo…" at bounding box center [392, 186] width 129 height 22
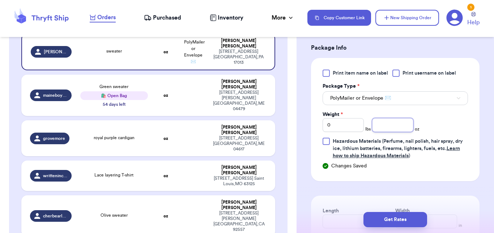
click at [391, 126] on input "number" at bounding box center [392, 125] width 41 height 14
type input "15"
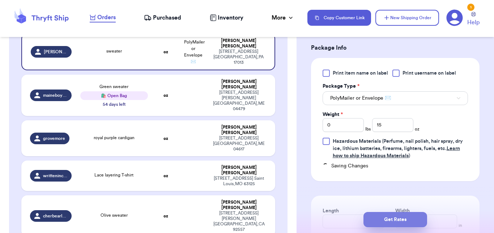
click at [390, 214] on button "Get Rates" at bounding box center [396, 219] width 64 height 15
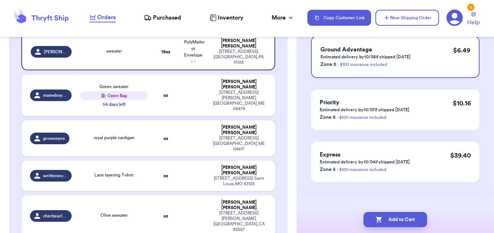
scroll to position [80, 0]
click at [390, 214] on button "Add to Cart" at bounding box center [396, 219] width 64 height 15
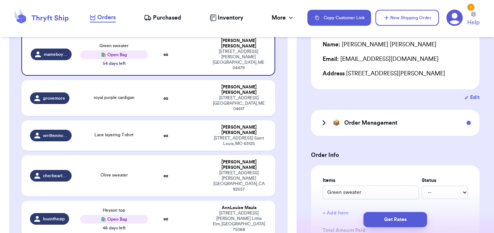
drag, startPoint x: 298, startPoint y: 75, endPoint x: 301, endPoint y: 88, distance: 13.0
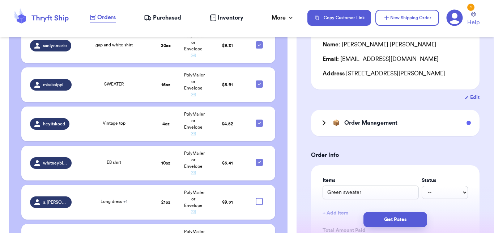
scroll to position [830, 0]
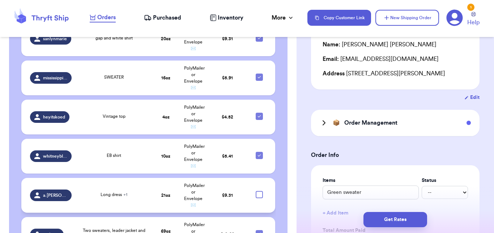
click at [122, 191] on div "Long dress + 1" at bounding box center [114, 194] width 27 height 7
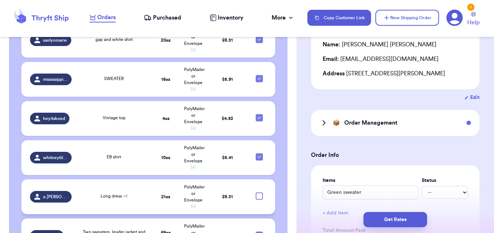
scroll to position [0, 0]
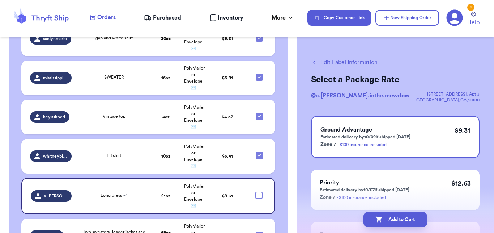
click at [363, 60] on button "Edit Label Information" at bounding box center [344, 62] width 67 height 9
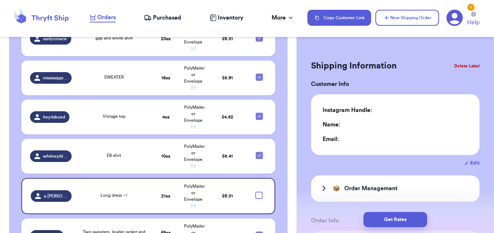
type input "1"
type input "5"
type input "0"
checkbox input "true"
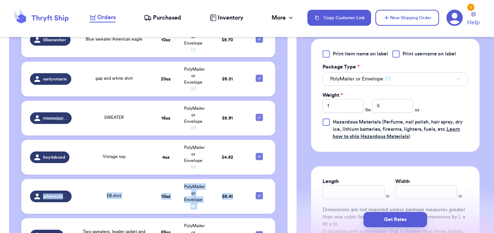
scroll to position [395, 0]
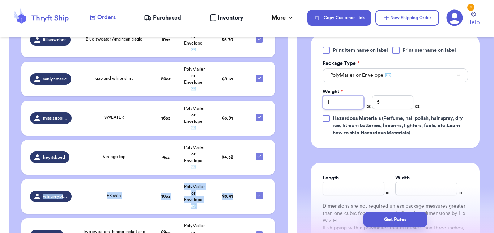
click at [341, 102] on input "1" at bounding box center [343, 102] width 41 height 14
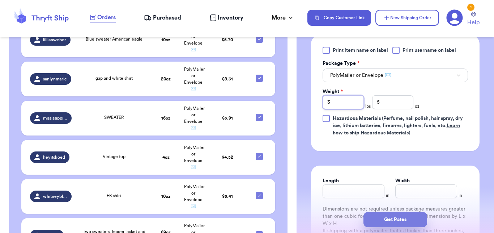
type input "3"
click at [399, 220] on button "Get Rates" at bounding box center [396, 219] width 64 height 15
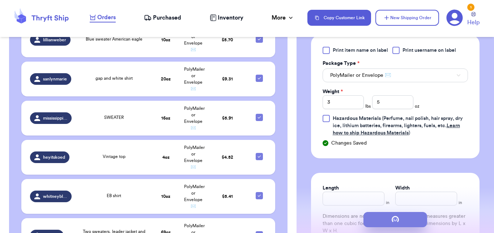
scroll to position [0, 0]
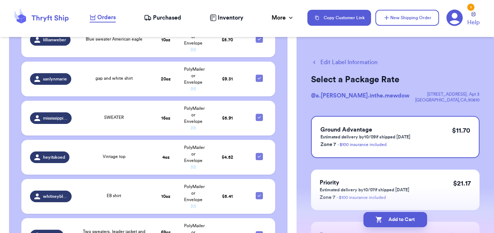
click at [399, 220] on button "Add to Cart" at bounding box center [396, 219] width 64 height 15
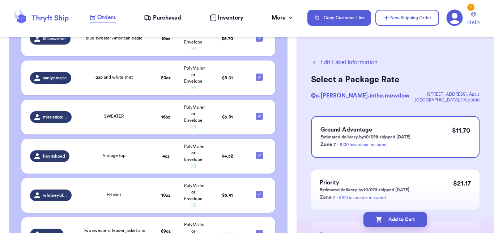
checkbox input "true"
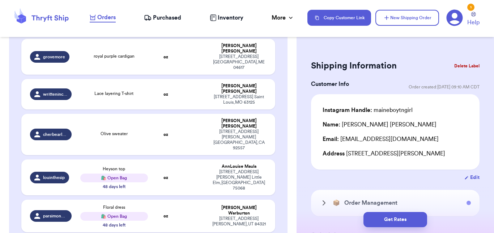
scroll to position [168, 0]
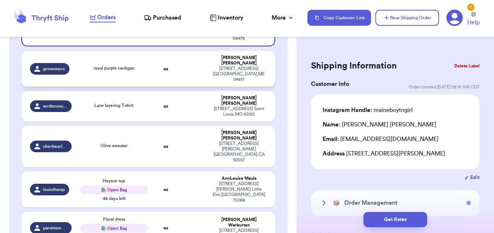
click at [182, 51] on td at bounding box center [193, 69] width 27 height 36
type input "royal purple cardigan"
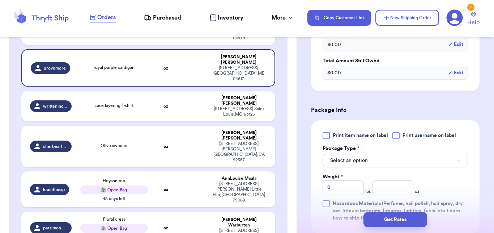
scroll to position [306, 0]
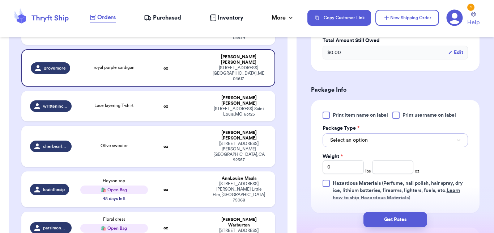
click at [382, 136] on button "Select an option" at bounding box center [395, 140] width 145 height 14
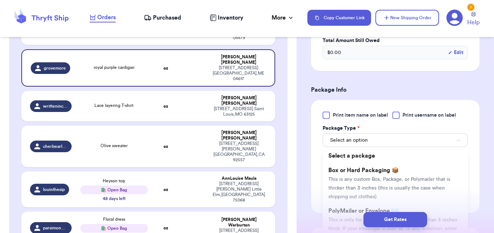
click at [358, 208] on div "Get Rates" at bounding box center [396, 219] width 198 height 27
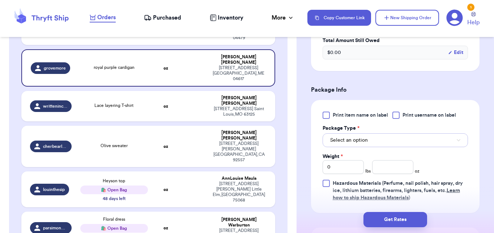
click at [356, 136] on span "Select an option" at bounding box center [349, 139] width 38 height 7
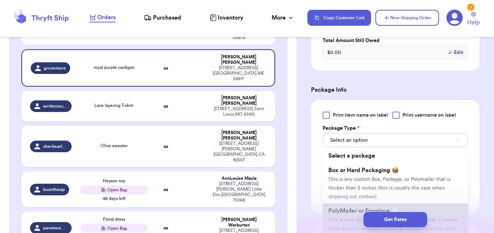
click at [348, 208] on span "PolyMailer or Envelope ✉️" at bounding box center [363, 211] width 70 height 6
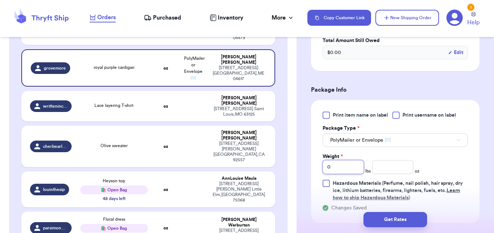
click at [343, 160] on input "0" at bounding box center [343, 167] width 41 height 14
type input "1"
click at [374, 160] on input "number" at bounding box center [392, 167] width 41 height 14
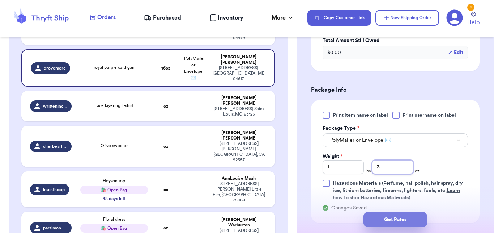
type input "3"
click at [388, 216] on button "Get Rates" at bounding box center [396, 219] width 64 height 15
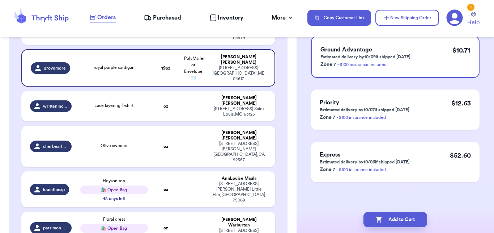
scroll to position [0, 0]
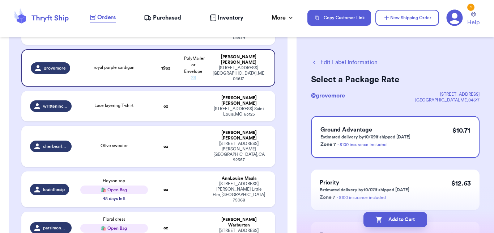
click at [388, 216] on button "Add to Cart" at bounding box center [396, 219] width 64 height 15
checkbox input "true"
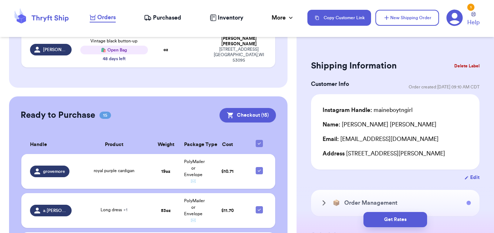
scroll to position [351, 0]
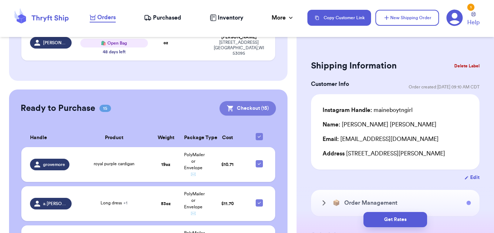
click at [241, 101] on button "Checkout ( 15 )" at bounding box center [248, 108] width 56 height 14
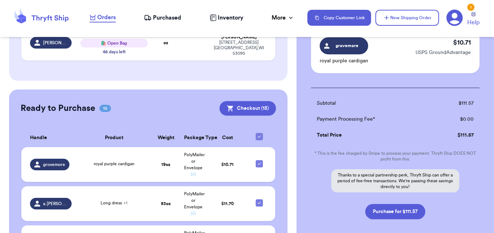
scroll to position [809, 0]
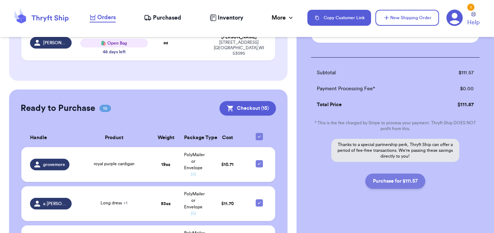
click at [397, 174] on button "Purchase for $111.57" at bounding box center [395, 180] width 60 height 15
checkbox input "false"
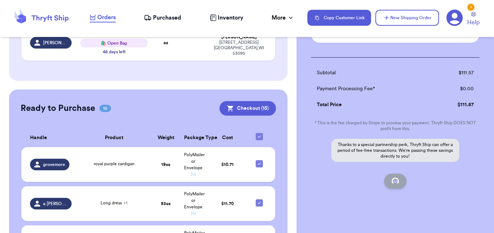
checkbox input "false"
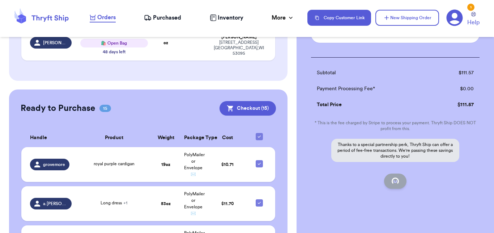
checkbox input "false"
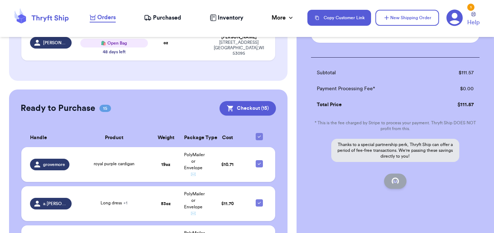
checkbox input "false"
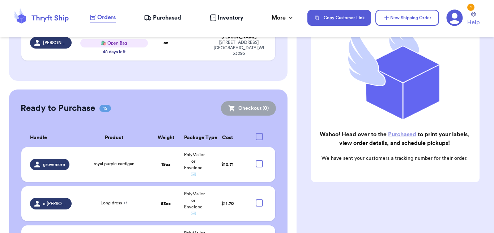
scroll to position [107, 0]
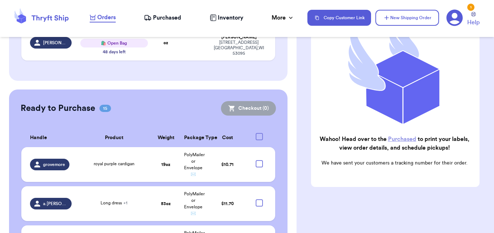
checkbox input "true"
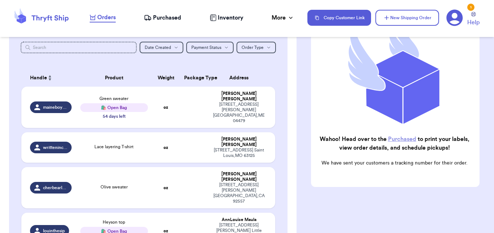
scroll to position [84, 0]
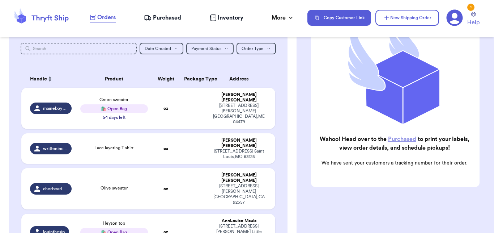
click at [163, 14] on span "Purchased" at bounding box center [167, 17] width 28 height 9
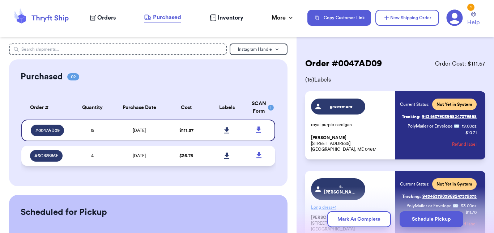
click at [116, 151] on td "[DATE]" at bounding box center [140, 155] width 54 height 20
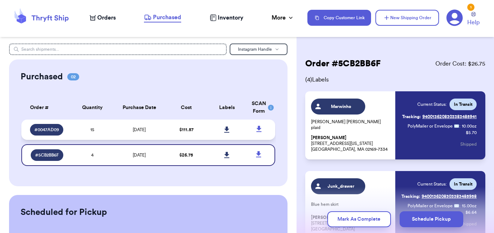
click at [146, 132] on td "10/3/2025" at bounding box center [140, 129] width 54 height 20
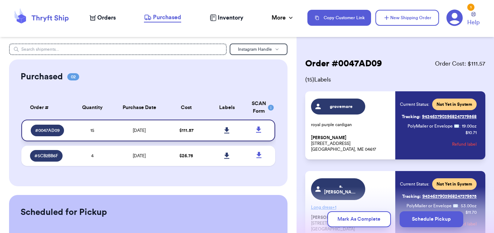
click at [224, 130] on icon at bounding box center [226, 130] width 5 height 6
